Goal: Transaction & Acquisition: Purchase product/service

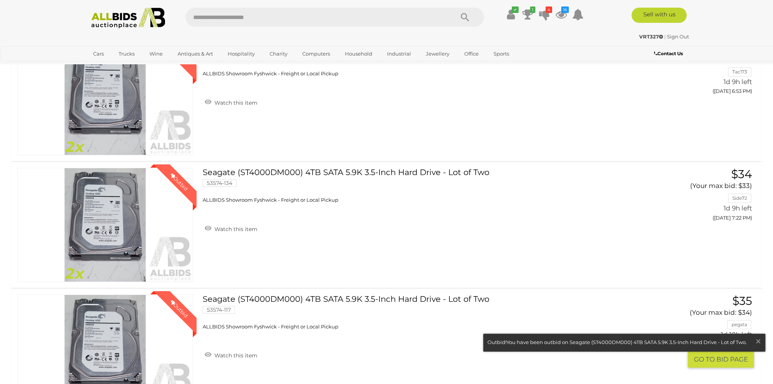
scroll to position [377, 0]
click at [558, 16] on icon at bounding box center [561, 15] width 11 height 14
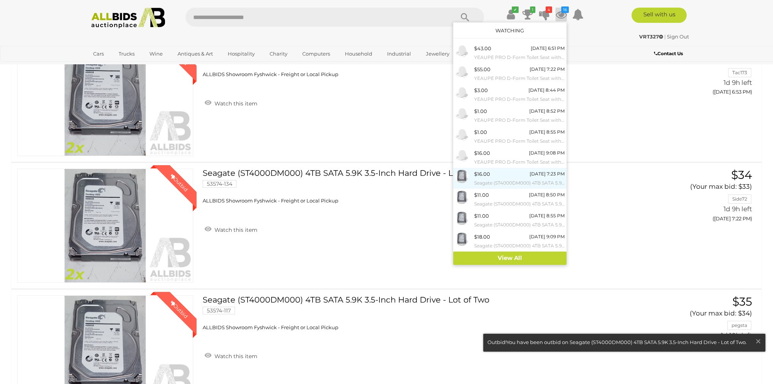
click at [512, 179] on small "Seagate (ST4000DM000) 4TB SATA 5.9K 3.5-Inch Hard Drive - Lot of Two" at bounding box center [519, 183] width 91 height 8
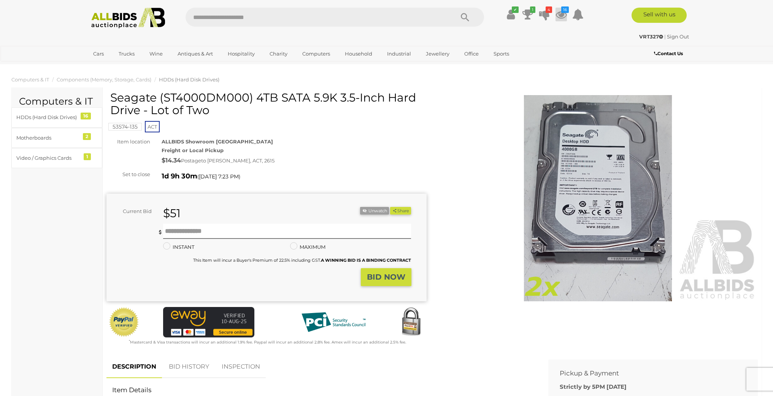
click at [560, 16] on icon at bounding box center [561, 15] width 11 height 14
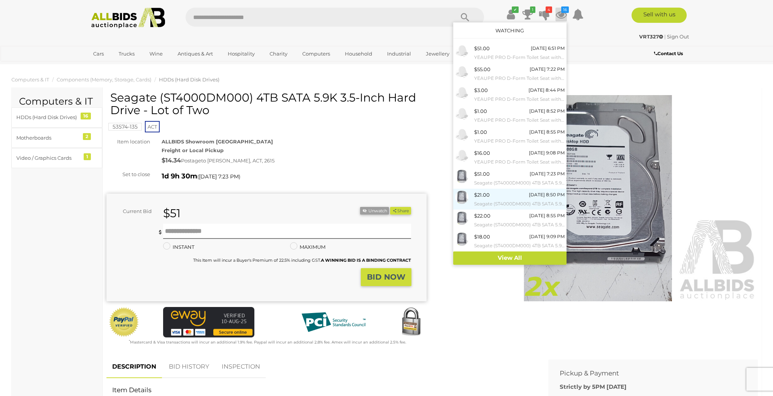
click at [526, 196] on div "$21.00 Tomorrow 8:50 PM Seagate (ST4000DM000) 4TB SATA 5.9K 3.5-Inch Hard Drive…" at bounding box center [519, 199] width 91 height 17
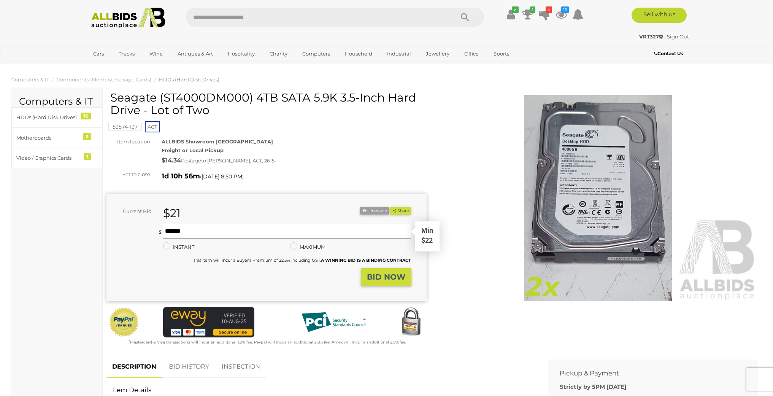
click at [216, 232] on input "text" at bounding box center [287, 231] width 248 height 15
type input "**"
click at [385, 277] on strong "BID NOW" at bounding box center [386, 276] width 38 height 9
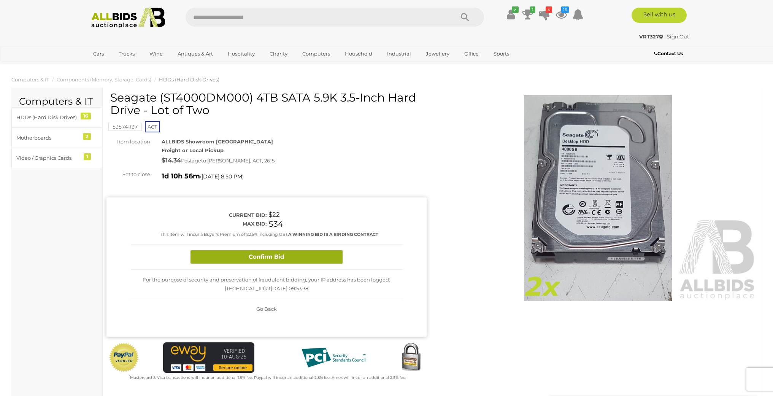
click at [274, 255] on button "Confirm Bid" at bounding box center [267, 256] width 152 height 13
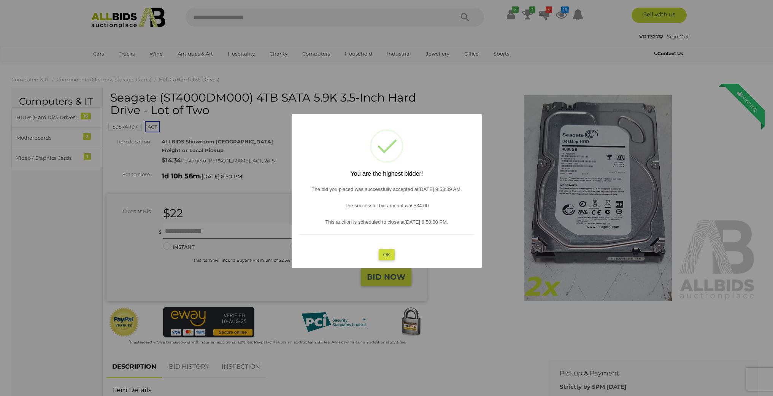
click at [390, 251] on button "OK" at bounding box center [387, 254] width 16 height 11
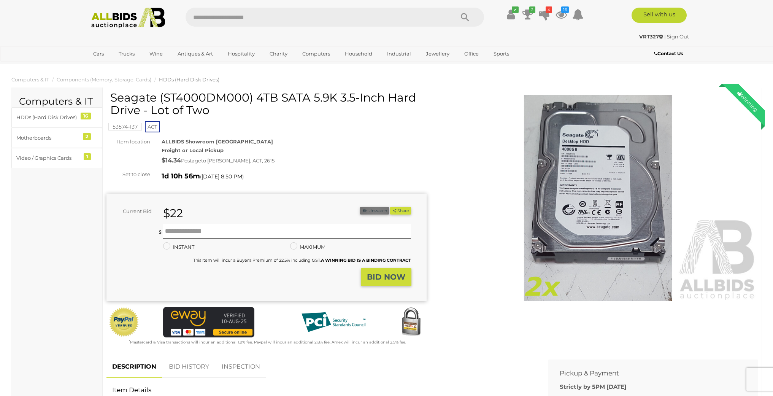
click at [375, 212] on button "Unwatch" at bounding box center [374, 211] width 29 height 8
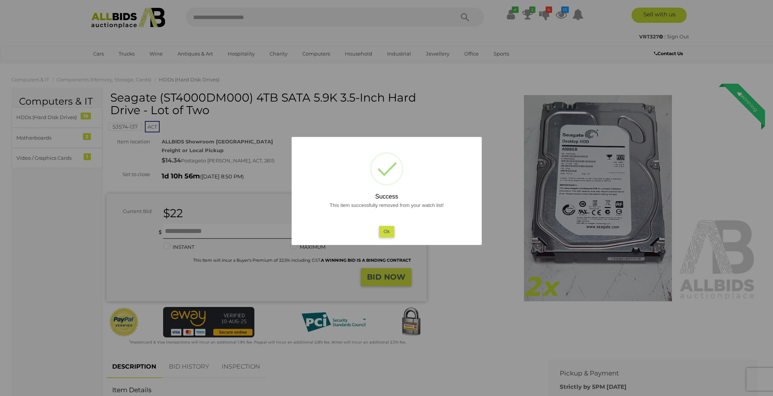
click at [387, 232] on button "Ok" at bounding box center [387, 231] width 16 height 11
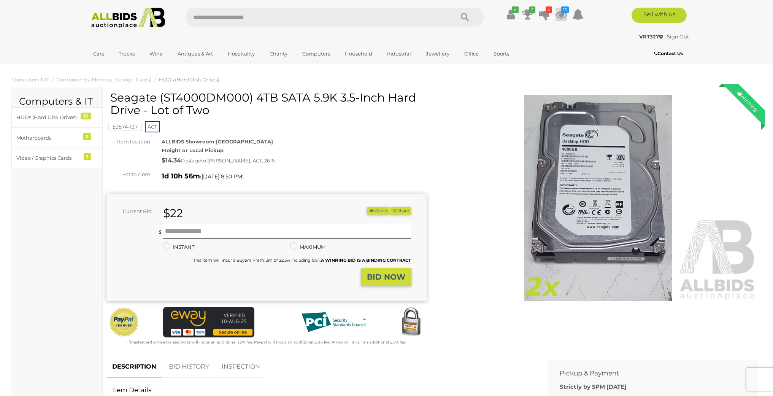
click at [563, 14] on icon at bounding box center [561, 15] width 11 height 14
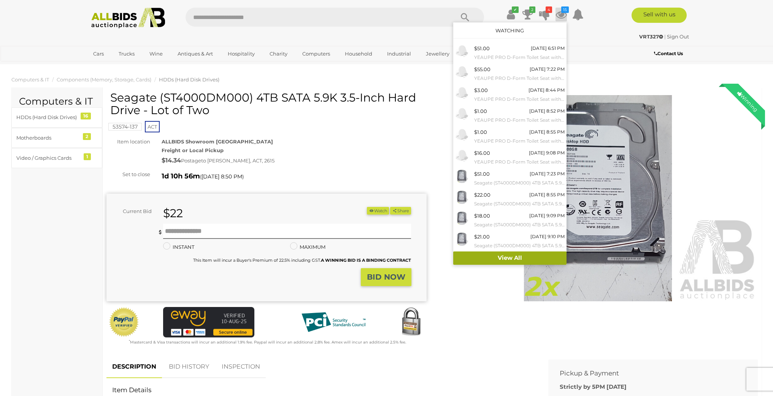
click at [500, 253] on link "View All" at bounding box center [509, 257] width 113 height 13
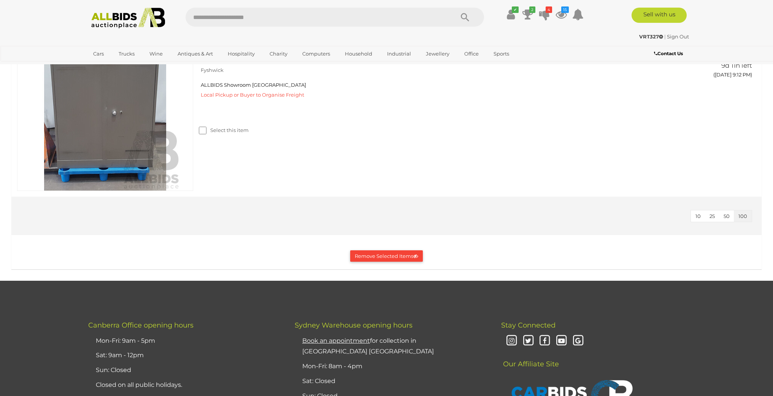
scroll to position [2510, 0]
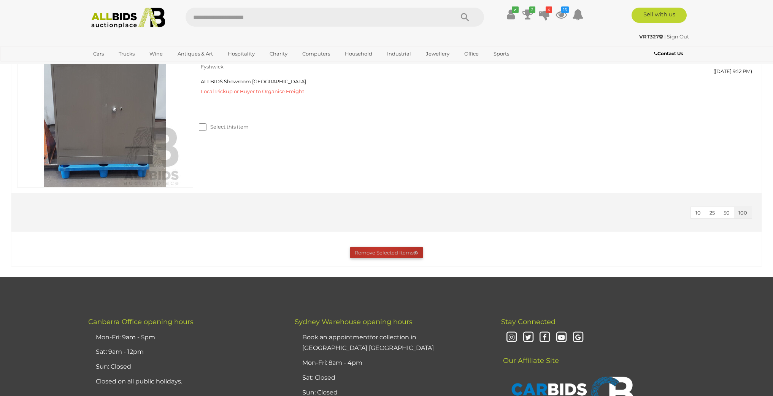
click at [379, 250] on button "Remove Selected Items" at bounding box center [386, 253] width 73 height 12
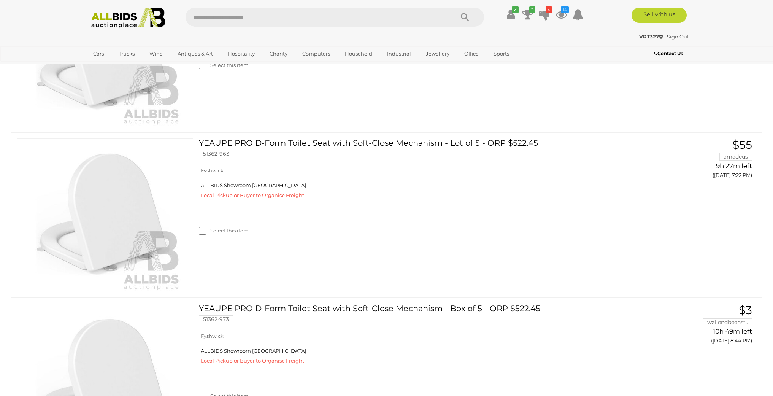
scroll to position [0, 0]
